Goal: Navigation & Orientation: Find specific page/section

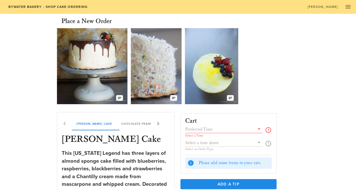
click at [158, 122] on icon at bounding box center [158, 123] width 7 height 7
click at [157, 122] on div "[PERSON_NAME] Chantilly Cake Chocolate Peanut Butter Cup Cake Chocolate Butter …" at bounding box center [111, 124] width 108 height 14
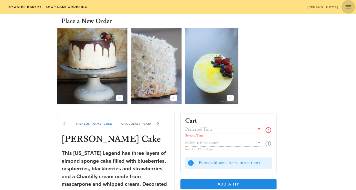
click at [347, 7] on icon "button" at bounding box center [348, 6] width 7 height 7
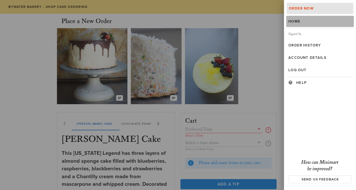
click at [294, 16] on link "Home" at bounding box center [320, 21] width 68 height 11
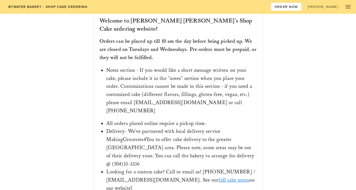
scroll to position [120, 0]
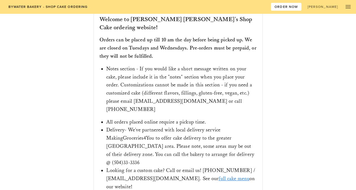
click at [218, 176] on link "full cake menu" at bounding box center [233, 179] width 31 height 6
